Goal: Information Seeking & Learning: Learn about a topic

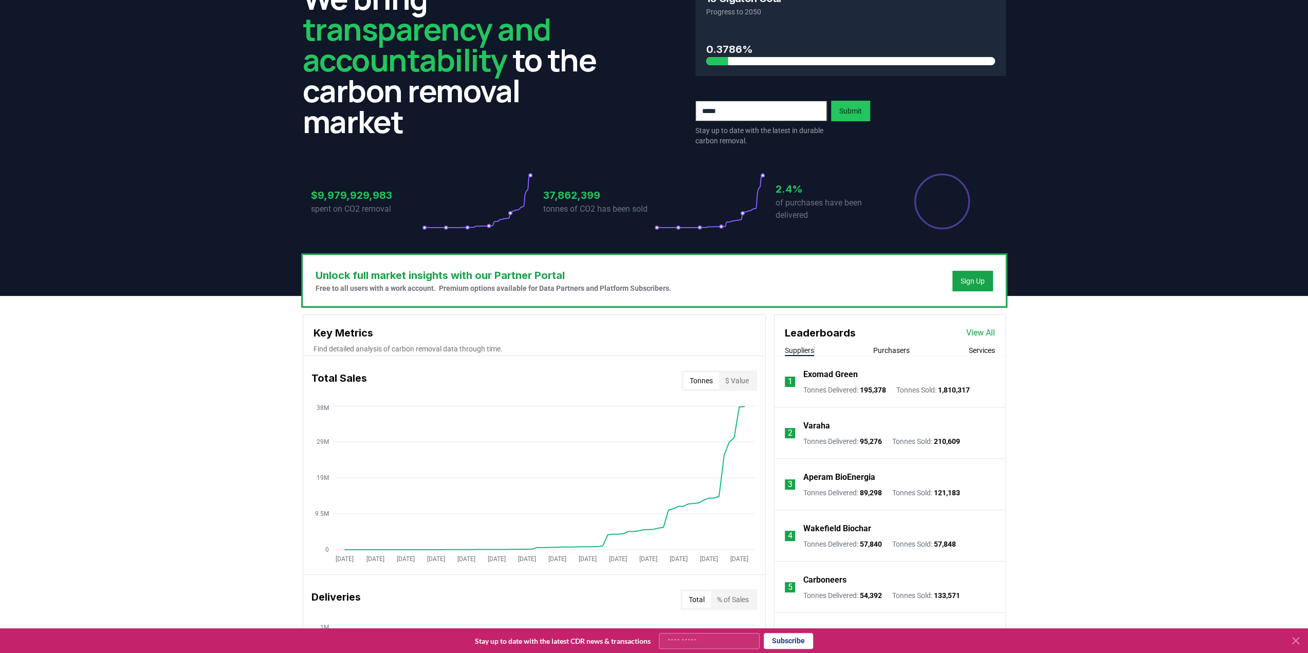
scroll to position [154, 0]
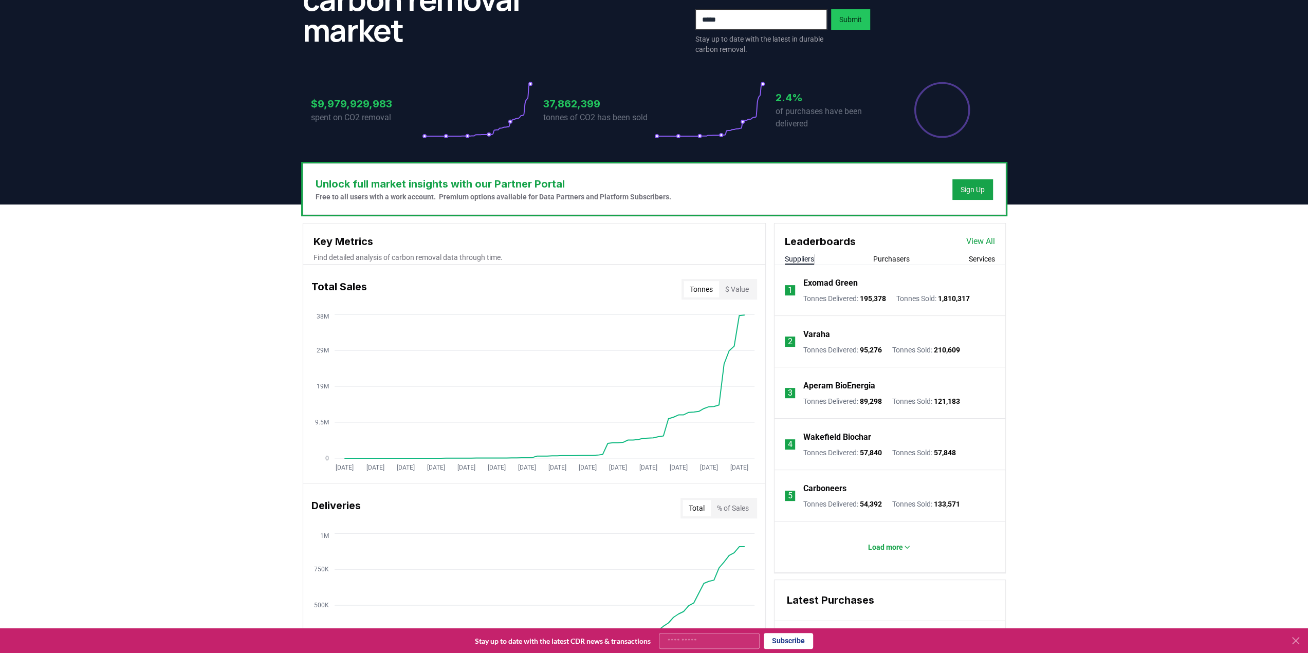
click at [891, 258] on button "Purchasers" at bounding box center [891, 259] width 36 height 10
click at [813, 254] on button "Suppliers" at bounding box center [799, 259] width 29 height 10
click at [888, 546] on p "Load more" at bounding box center [885, 547] width 35 height 10
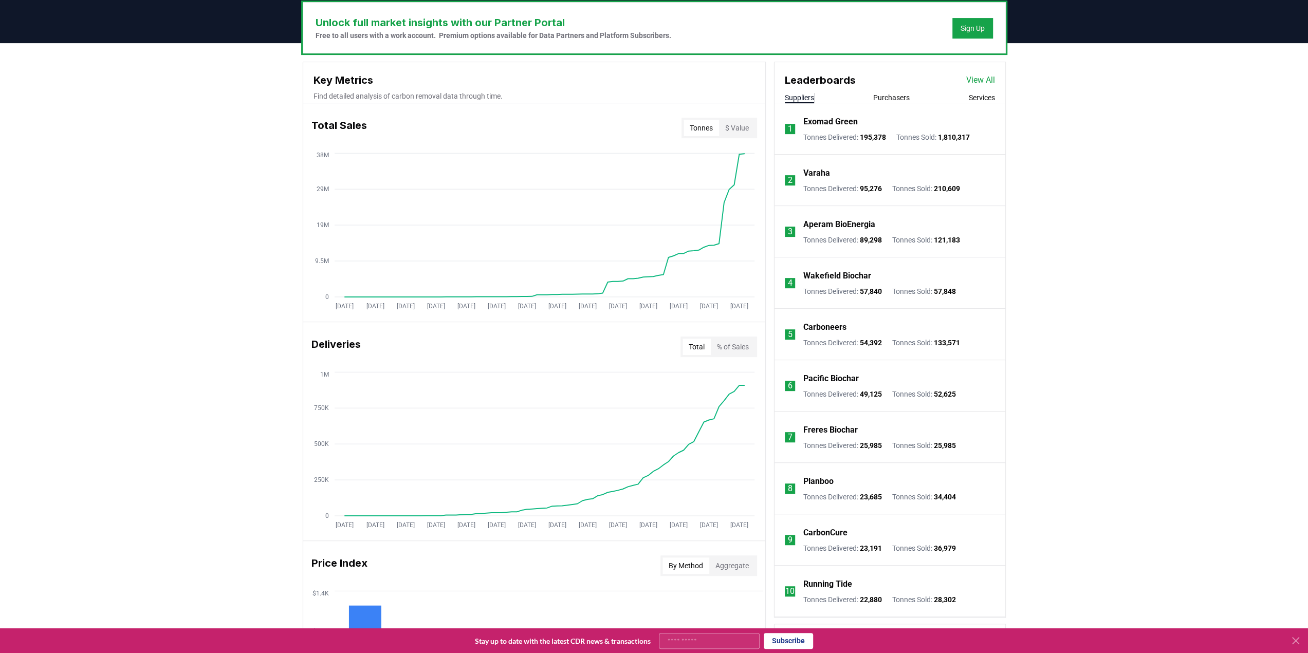
scroll to position [103, 0]
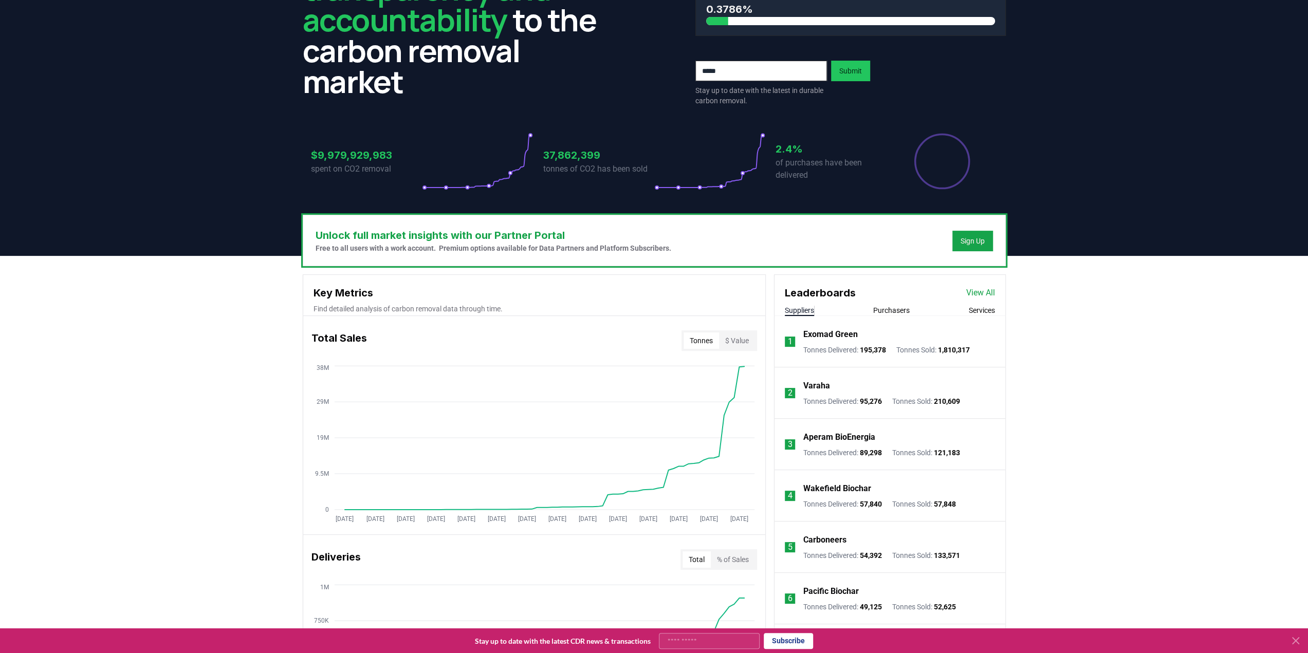
click at [976, 292] on link "View All" at bounding box center [980, 293] width 29 height 12
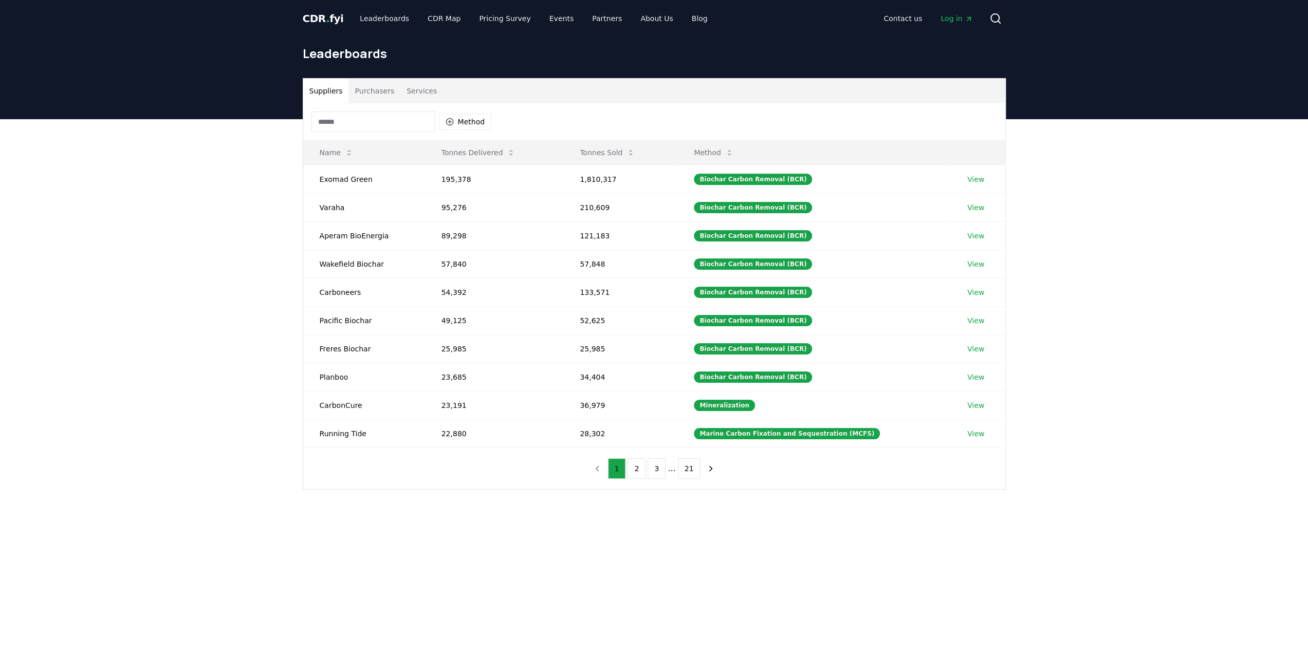
click at [364, 124] on input at bounding box center [372, 121] width 123 height 21
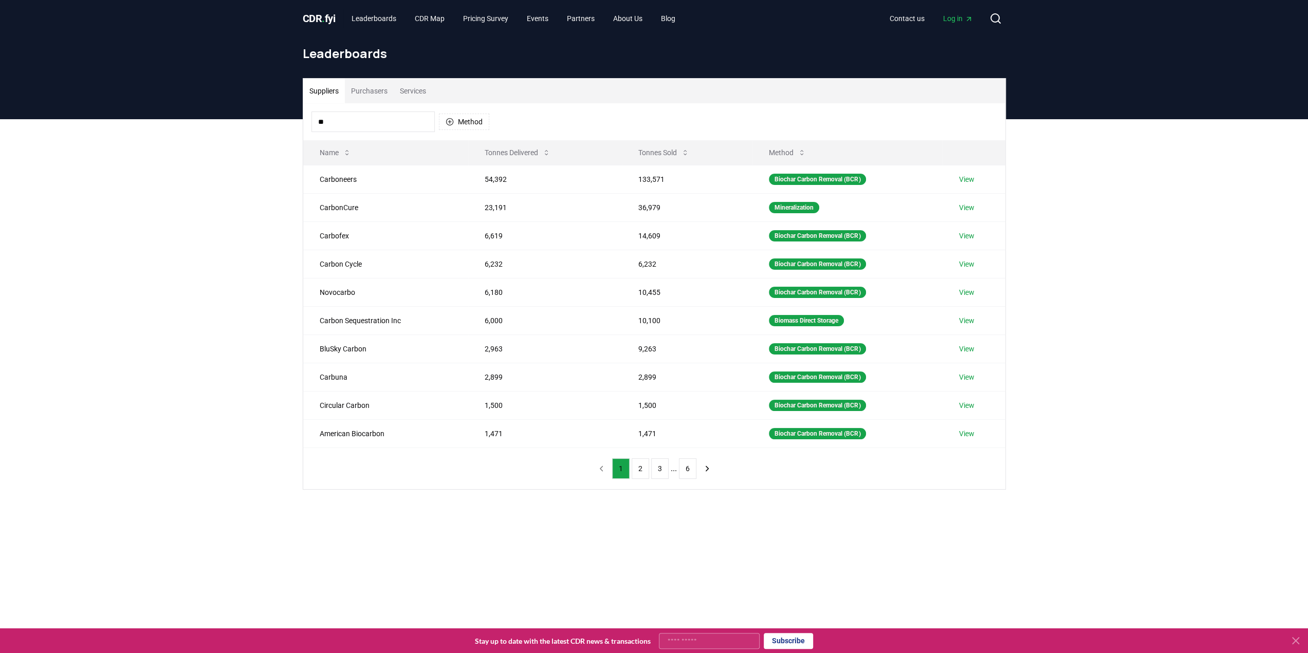
type input "*"
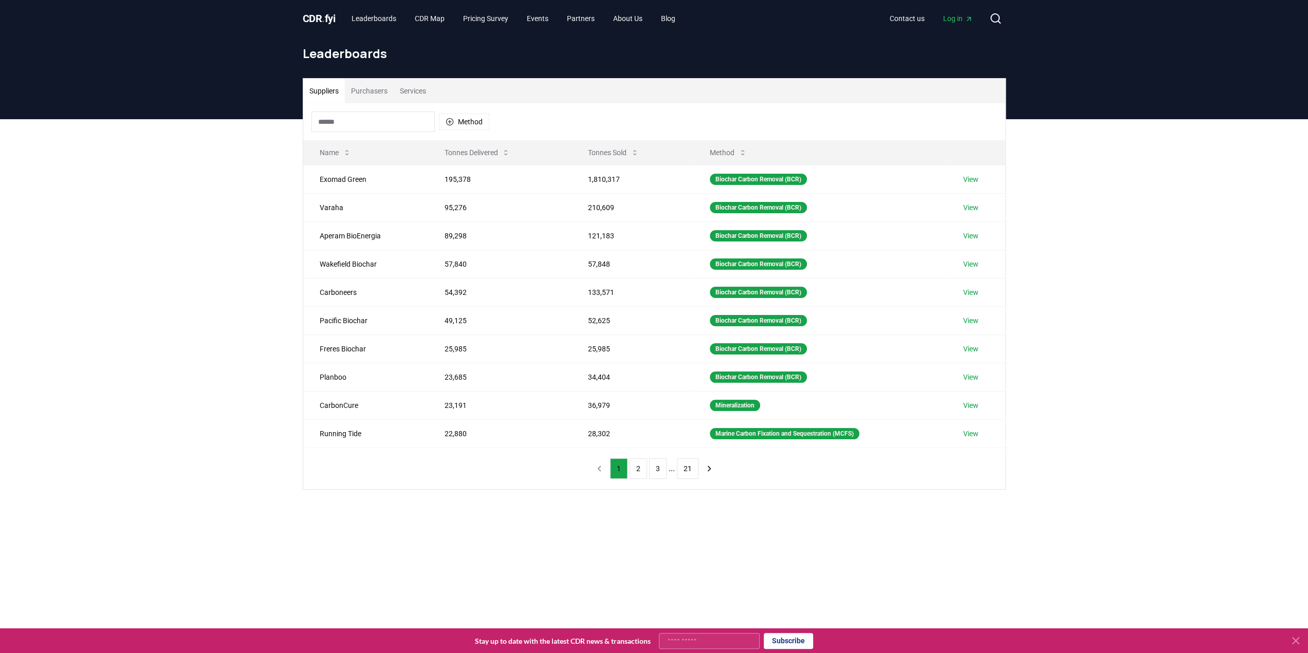
click at [200, 377] on div "Suppliers Purchasers Services Method Name Tonnes Delivered Tonnes Sold Method E…" at bounding box center [654, 325] width 1308 height 412
click at [635, 465] on button "2" at bounding box center [637, 468] width 17 height 21
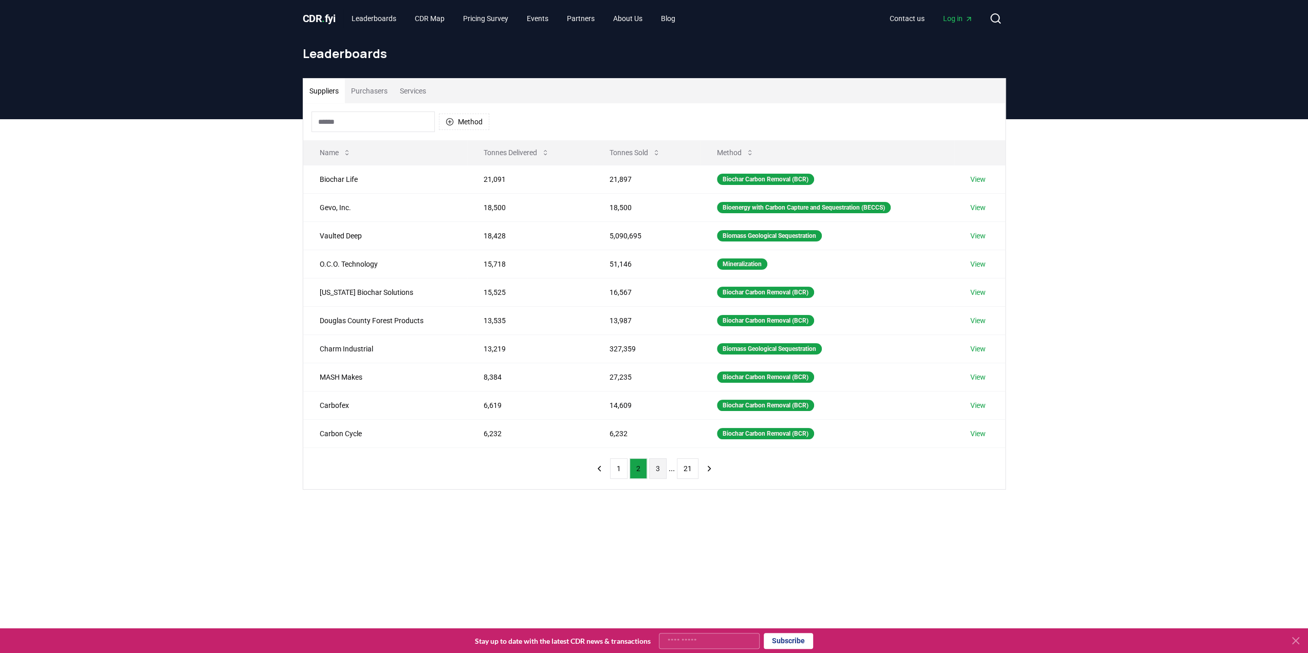
click at [655, 470] on button "3" at bounding box center [657, 468] width 17 height 21
